Goal: Task Accomplishment & Management: Manage account settings

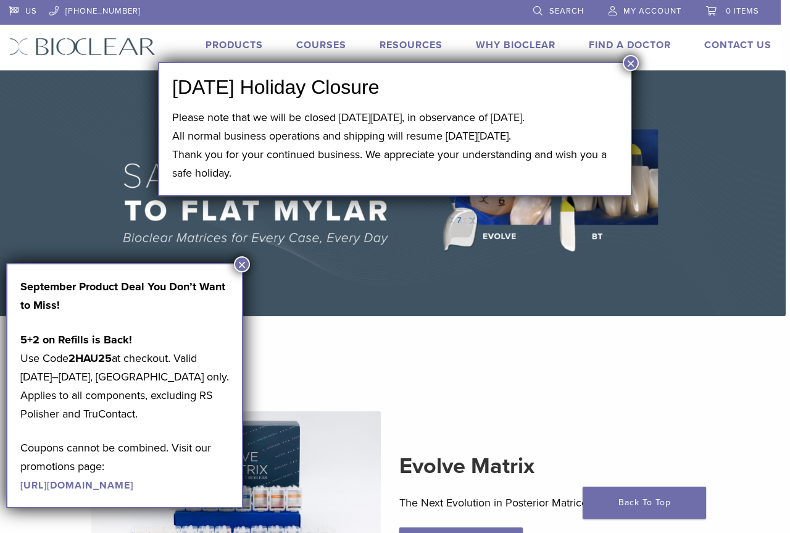
click at [634, 64] on button "×" at bounding box center [631, 63] width 16 height 16
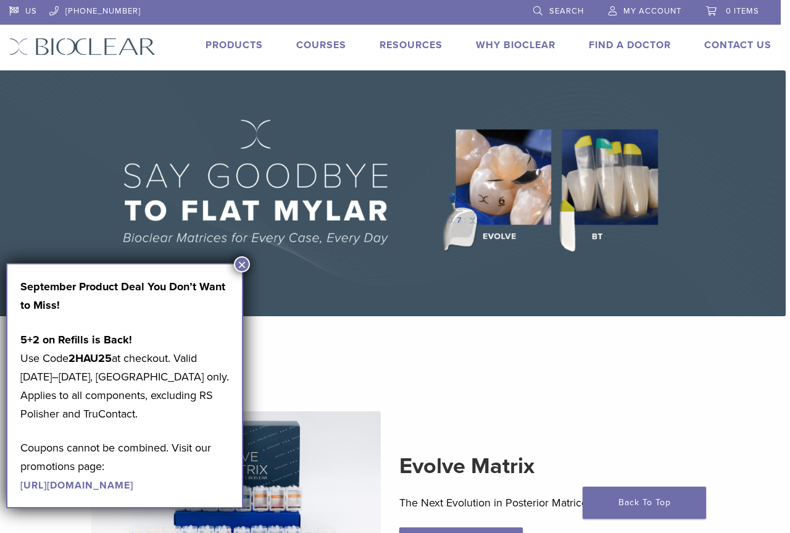
click at [244, 263] on button "×" at bounding box center [242, 264] width 16 height 16
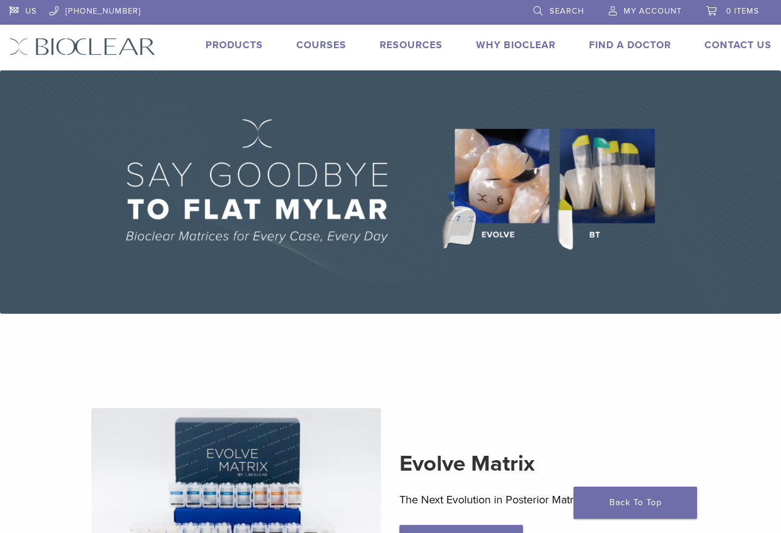
click at [646, 14] on span "My Account" at bounding box center [652, 11] width 58 height 10
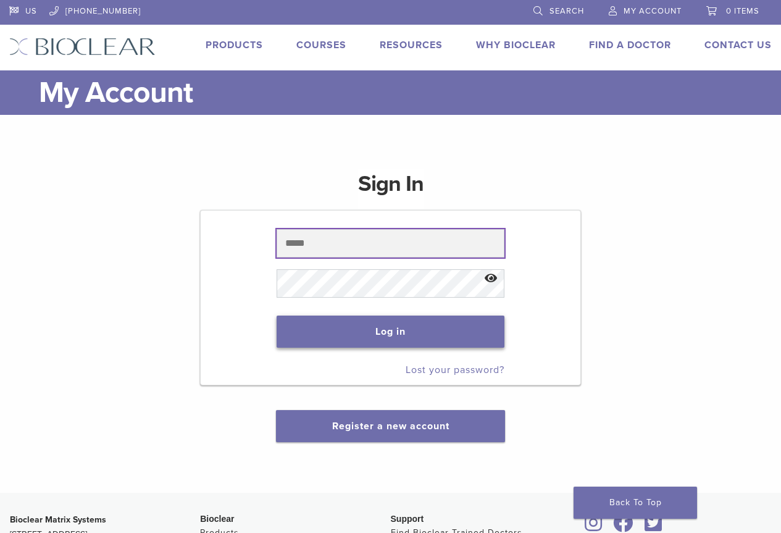
type input "**********"
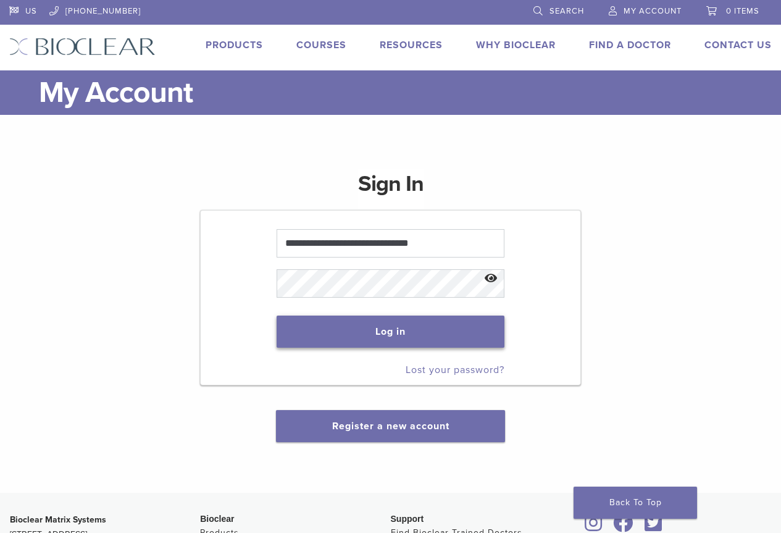
click at [364, 331] on button "Log in" at bounding box center [391, 331] width 228 height 32
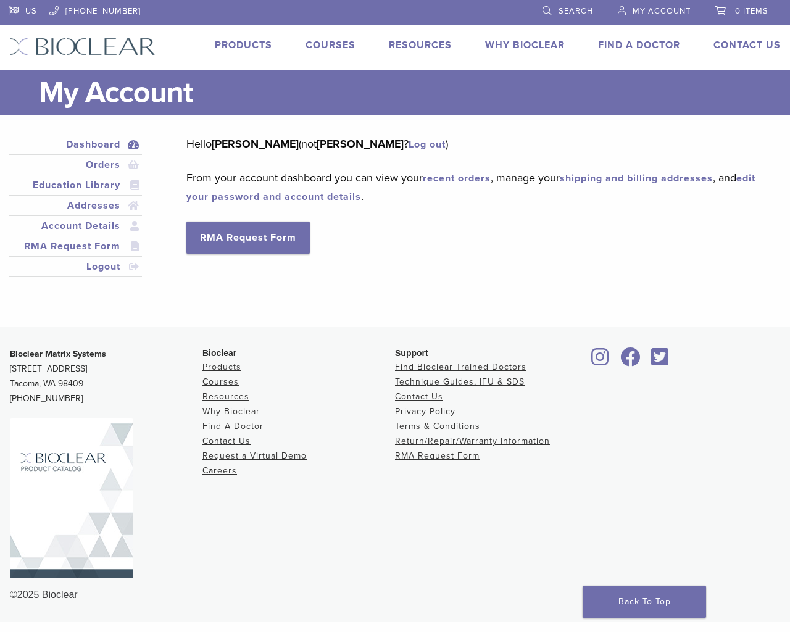
drag, startPoint x: 789, startPoint y: 0, endPoint x: 287, endPoint y: 62, distance: 506.3
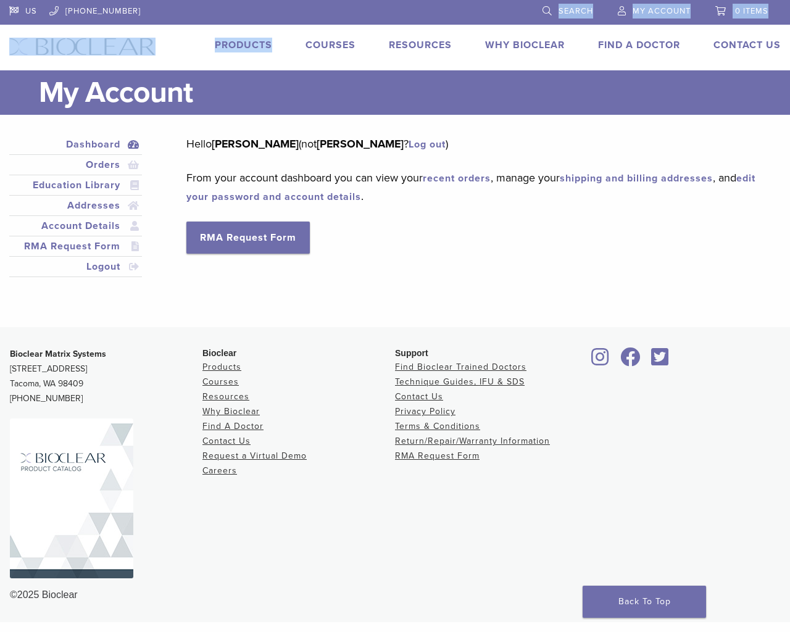
drag, startPoint x: 681, startPoint y: 5, endPoint x: 422, endPoint y: 0, distance: 259.3
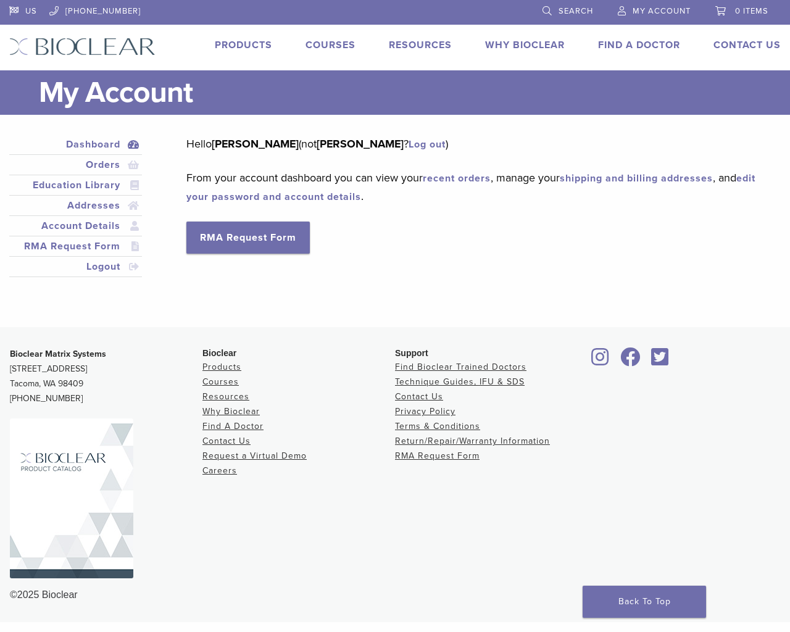
drag, startPoint x: 789, startPoint y: 0, endPoint x: 789, endPoint y: 49, distance: 49.4
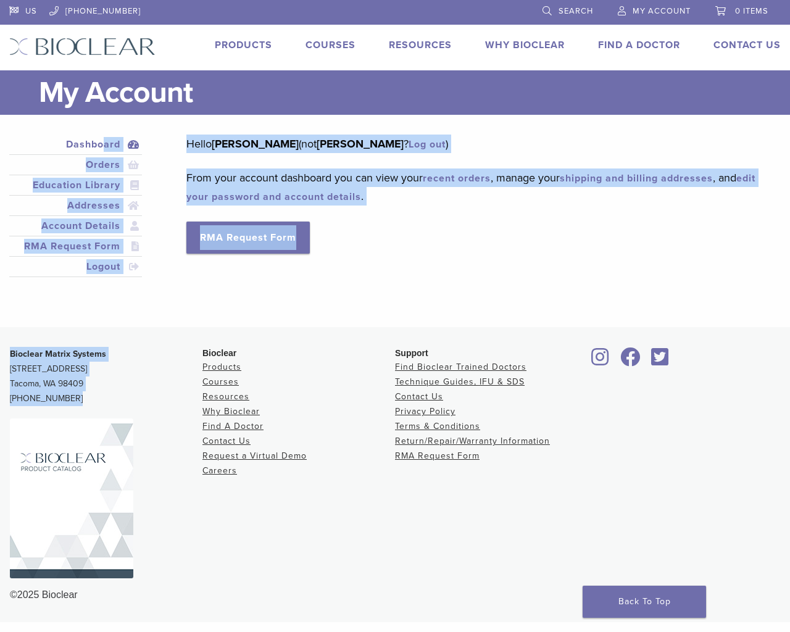
click at [0, 444] on div "US 1.855.712.5327 Search My Account 0 items Cart No products in the cart. Back …" at bounding box center [395, 311] width 790 height 622
click at [515, 249] on div "Hello Gloria E. Tucker (not Gloria E. Tucker ? Log out ) From your account dash…" at bounding box center [474, 194] width 576 height 119
